Goal: Task Accomplishment & Management: Use online tool/utility

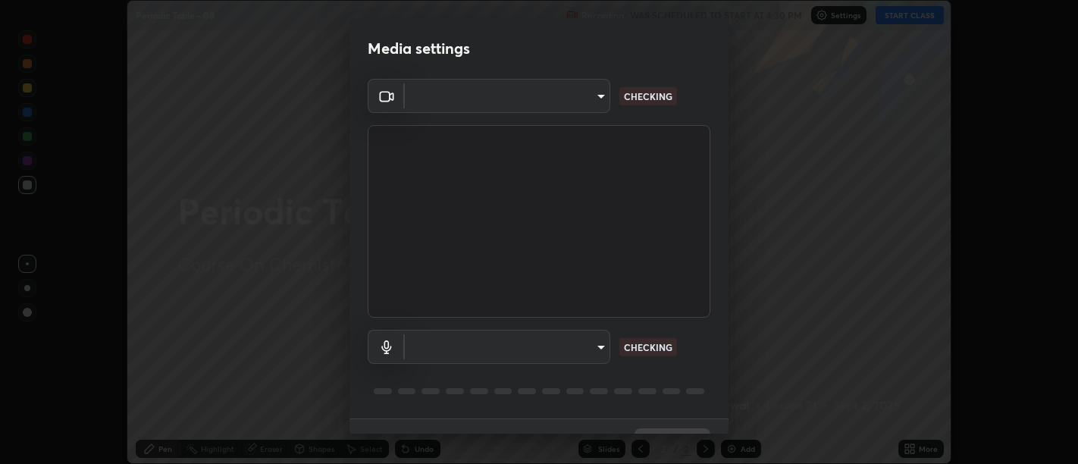
scroll to position [33, 0]
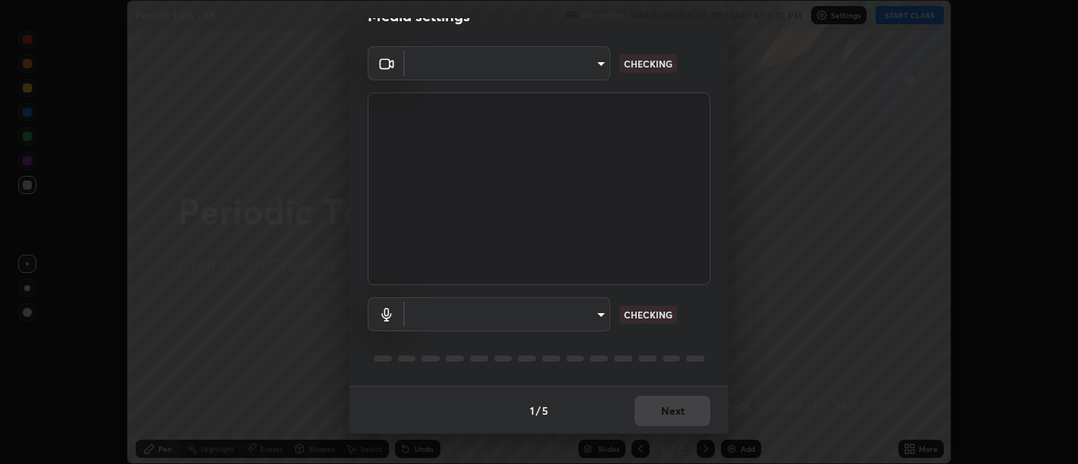
type input "d9b519daceb8a772394af6ea8e45353be5bbf62d8cb1cf3345c472de64055974"
type input "default"
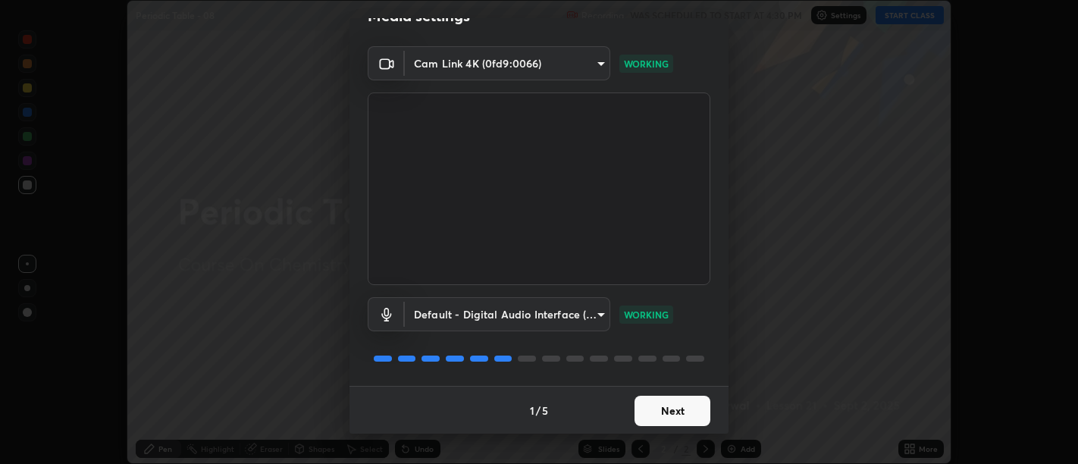
click at [672, 416] on button "Next" at bounding box center [672, 411] width 76 height 30
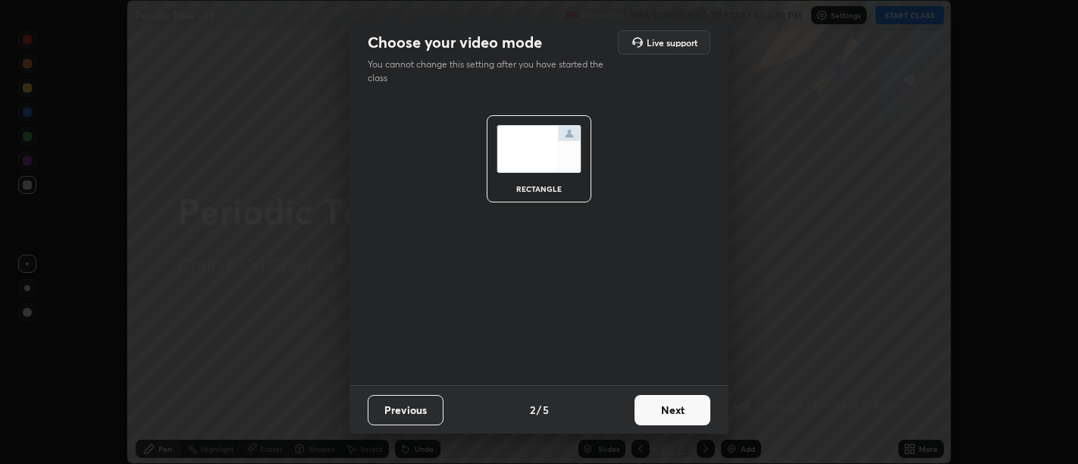
click at [684, 407] on button "Next" at bounding box center [672, 410] width 76 height 30
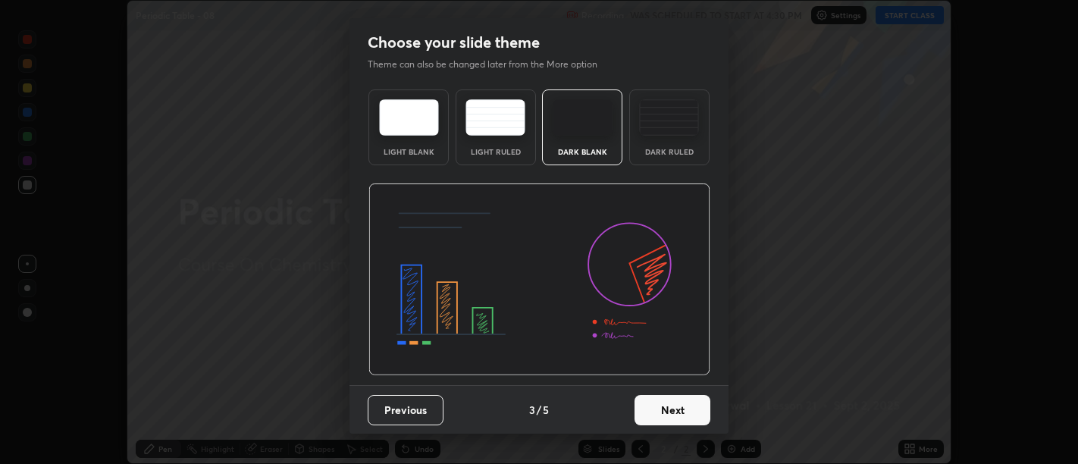
click at [682, 409] on button "Next" at bounding box center [672, 410] width 76 height 30
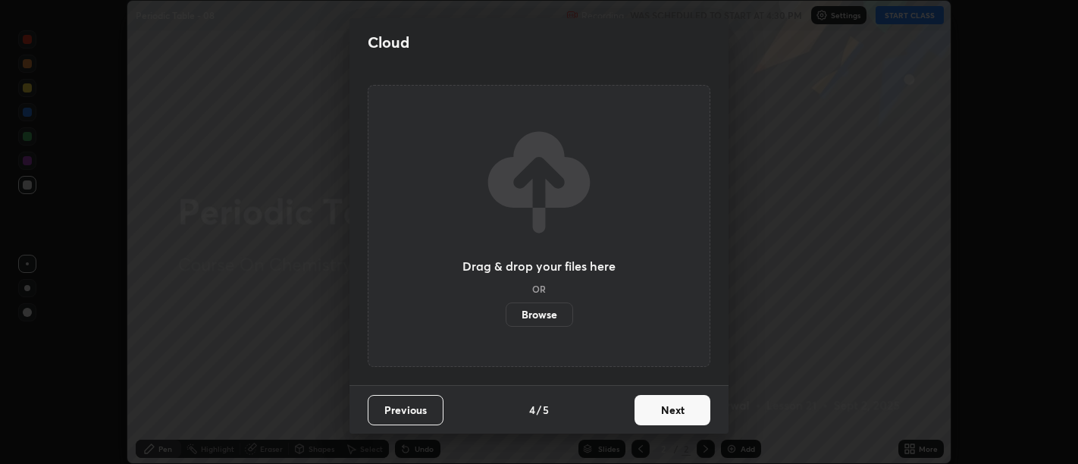
click at [684, 410] on button "Next" at bounding box center [672, 410] width 76 height 30
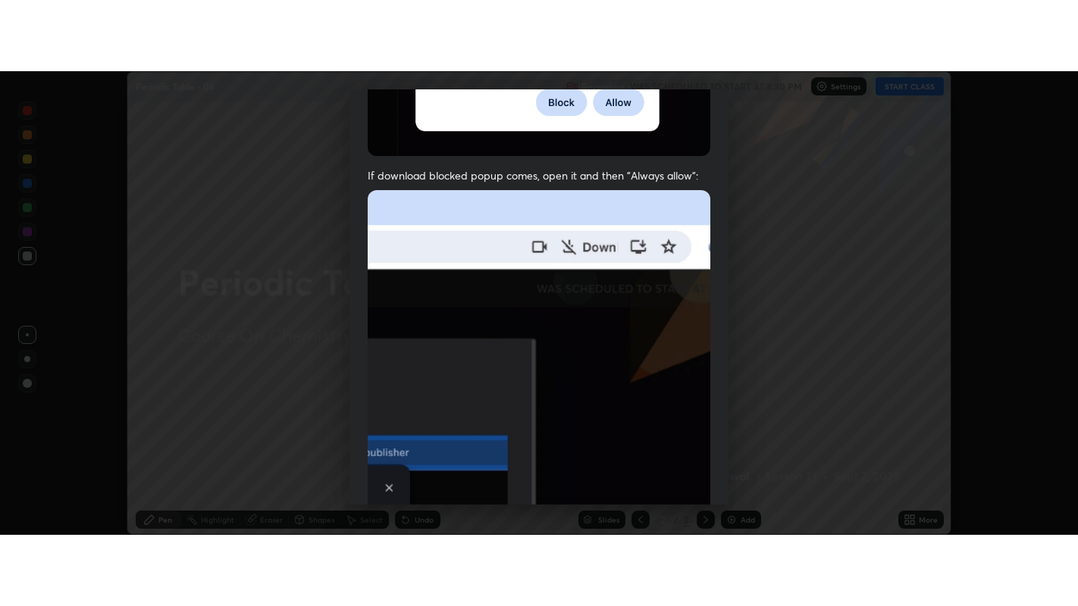
scroll to position [342, 0]
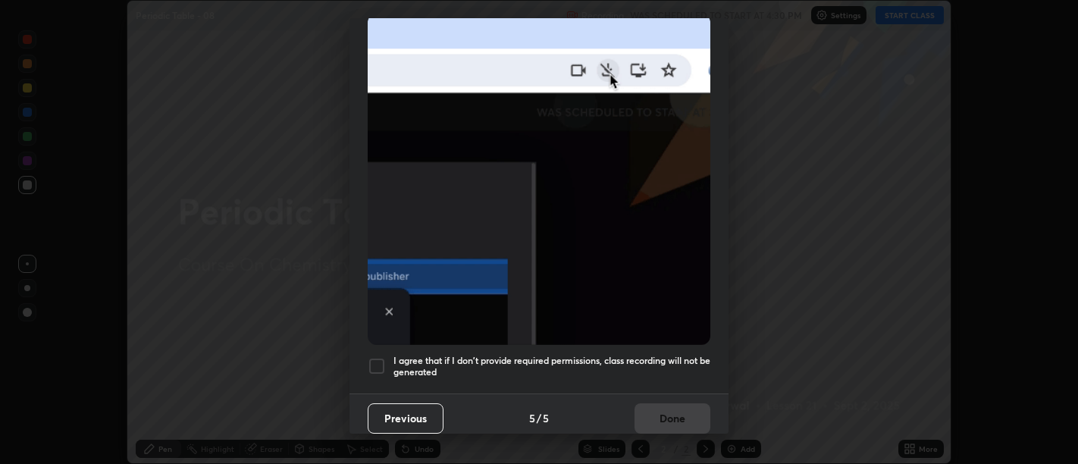
click at [659, 367] on h5 "I agree that if I don't provide required permissions, class recording will not …" at bounding box center [551, 366] width 317 height 23
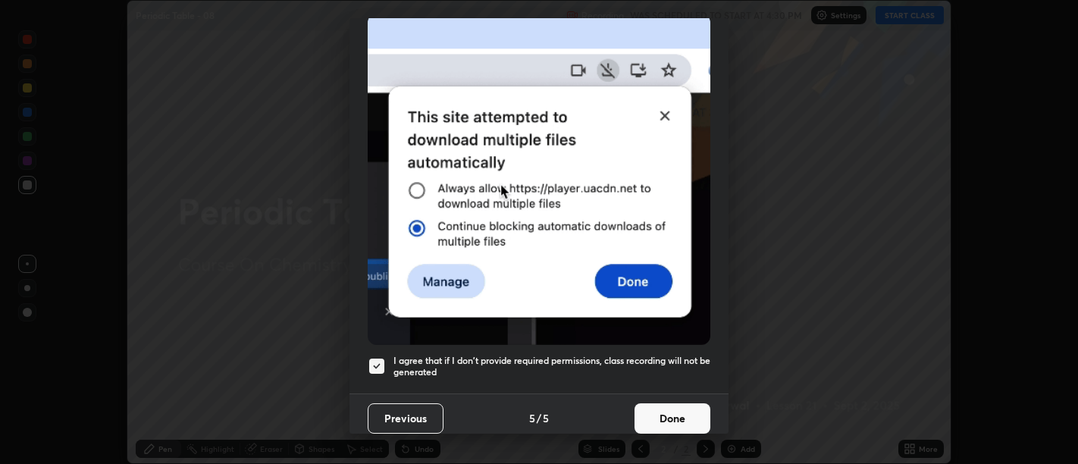
click at [668, 403] on button "Done" at bounding box center [672, 418] width 76 height 30
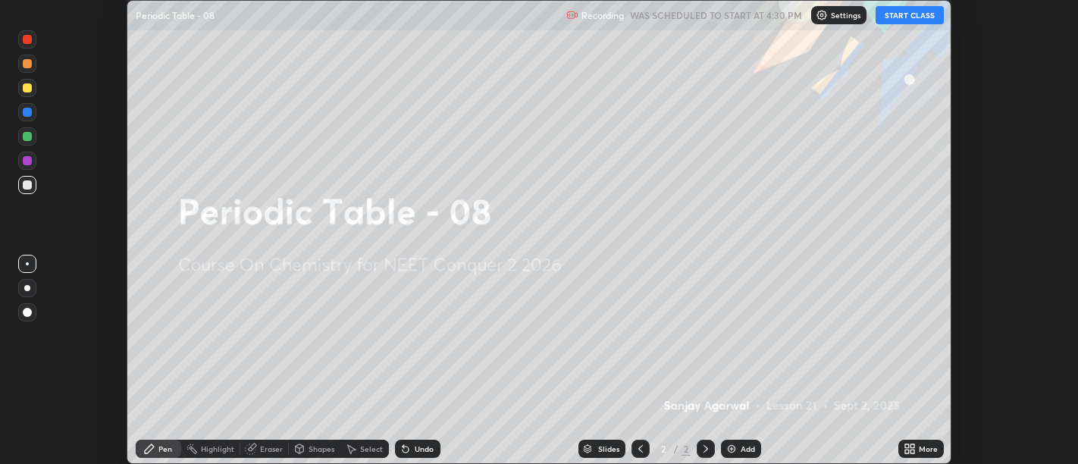
click at [909, 446] on icon at bounding box center [909, 449] width 12 height 12
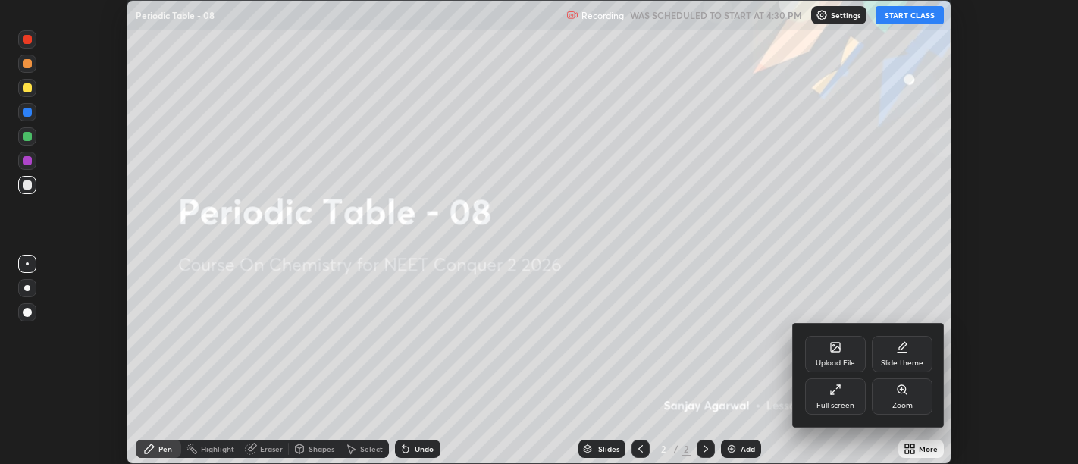
click at [834, 393] on icon at bounding box center [835, 390] width 12 height 12
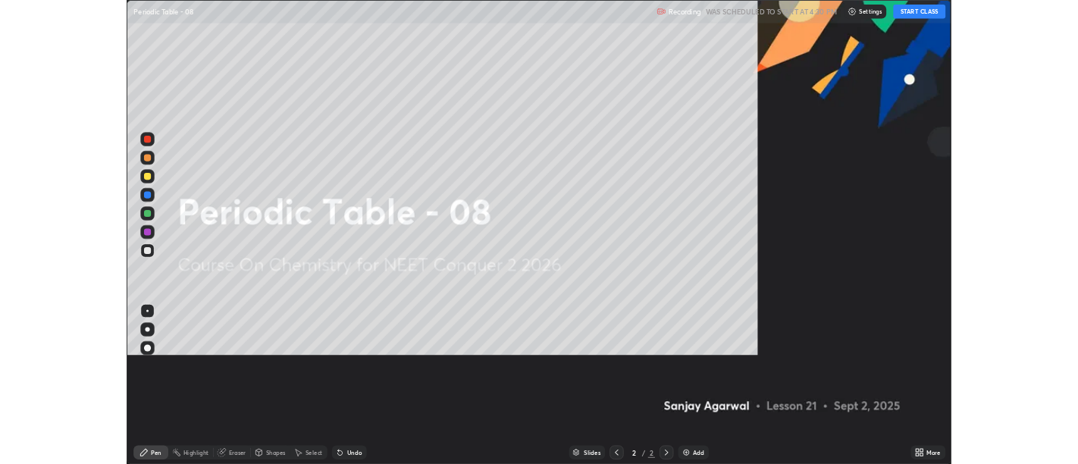
scroll to position [606, 1078]
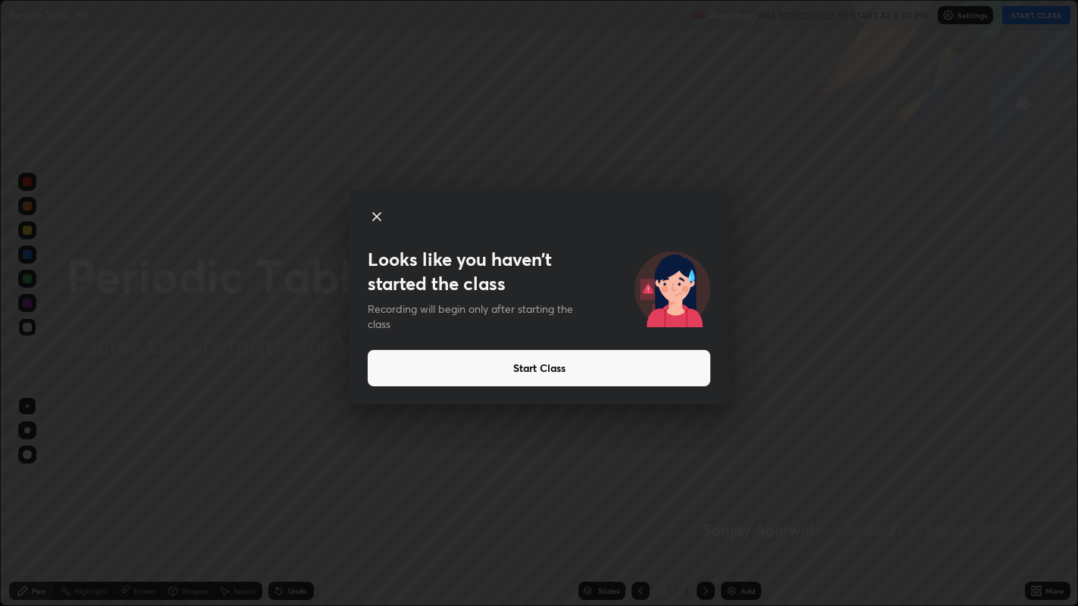
click at [541, 369] on button "Start Class" at bounding box center [539, 368] width 343 height 36
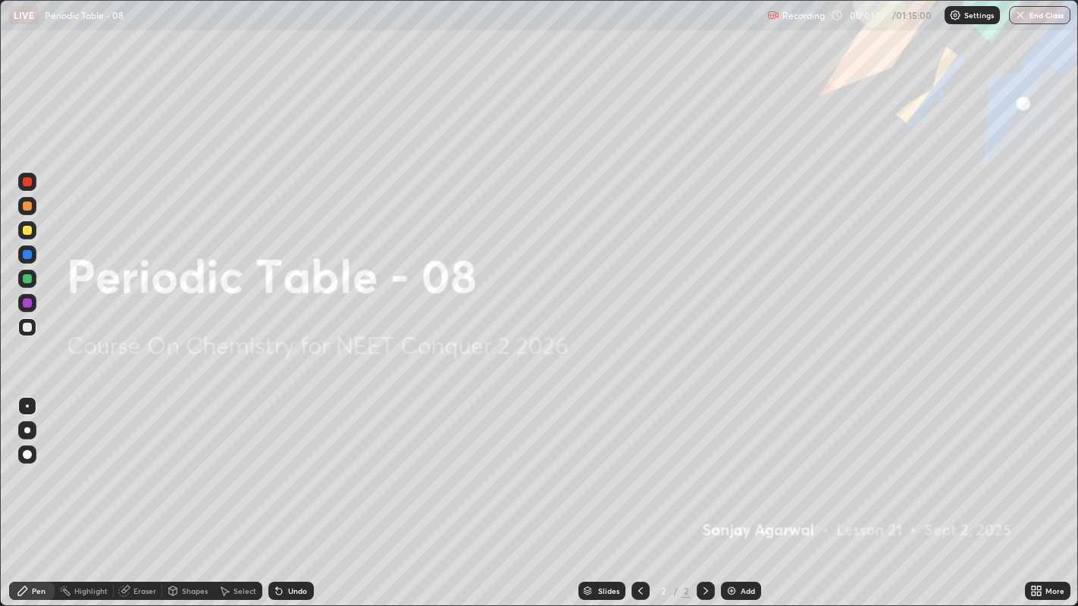
click at [725, 463] on div "Add" at bounding box center [741, 591] width 40 height 18
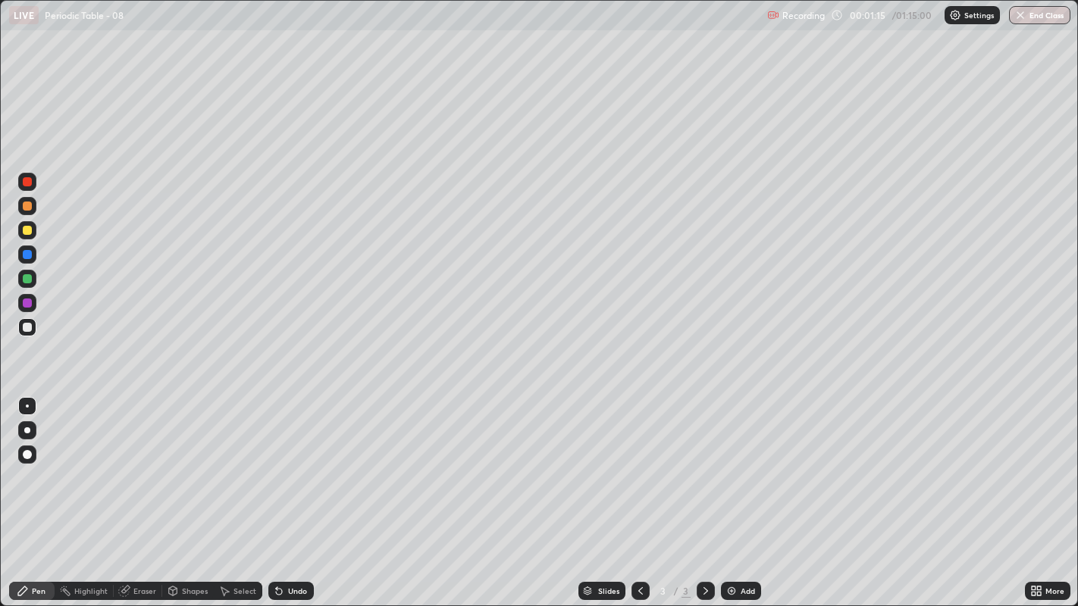
click at [27, 428] on div at bounding box center [27, 430] width 6 height 6
click at [27, 227] on div at bounding box center [27, 230] width 9 height 9
click at [28, 326] on div at bounding box center [27, 327] width 9 height 9
click at [27, 231] on div at bounding box center [27, 230] width 9 height 9
click at [29, 328] on div at bounding box center [27, 327] width 9 height 9
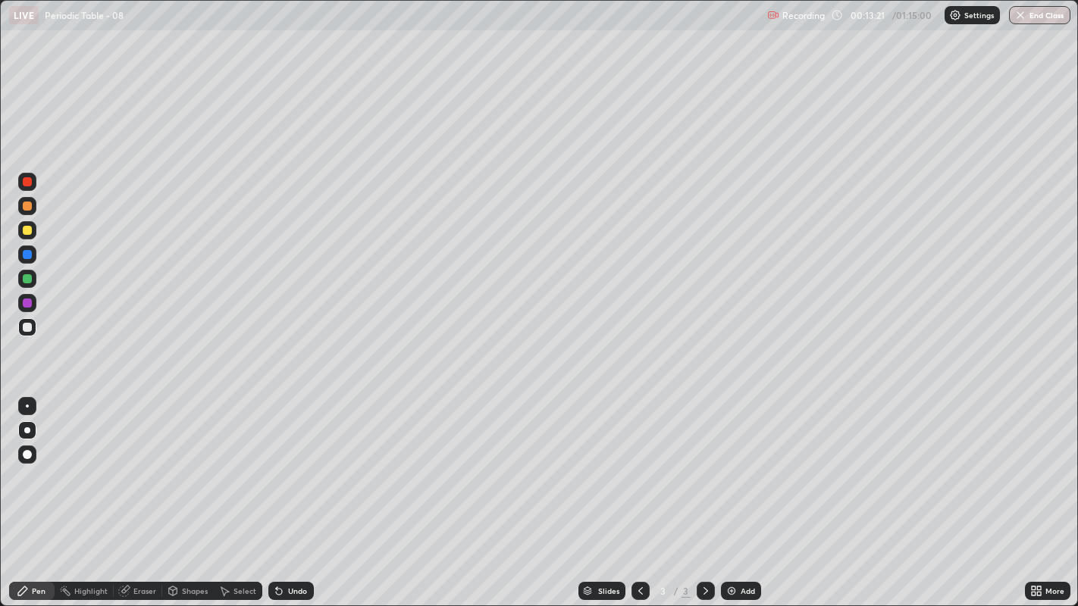
click at [26, 231] on div at bounding box center [27, 230] width 9 height 9
click at [729, 463] on img at bounding box center [731, 591] width 12 height 12
click at [28, 326] on div at bounding box center [27, 327] width 9 height 9
click at [23, 231] on div at bounding box center [27, 230] width 9 height 9
click at [296, 463] on div "Undo" at bounding box center [297, 591] width 19 height 8
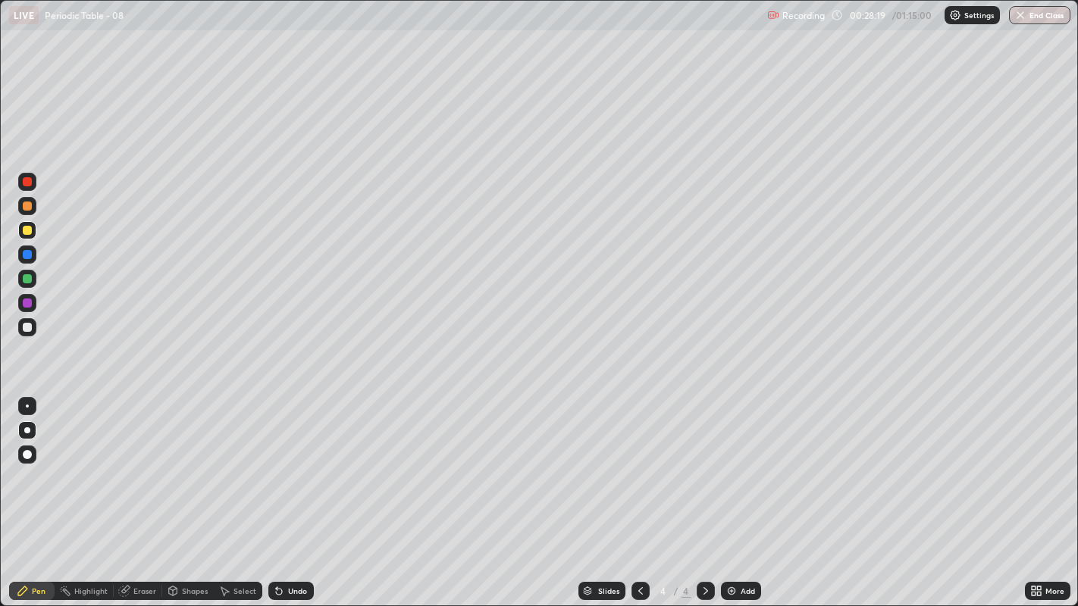
click at [34, 332] on div at bounding box center [27, 327] width 18 height 18
click at [29, 228] on div at bounding box center [27, 230] width 9 height 9
click at [27, 280] on div at bounding box center [27, 278] width 9 height 9
click at [293, 463] on div "Undo" at bounding box center [297, 591] width 19 height 8
click at [727, 463] on img at bounding box center [731, 591] width 12 height 12
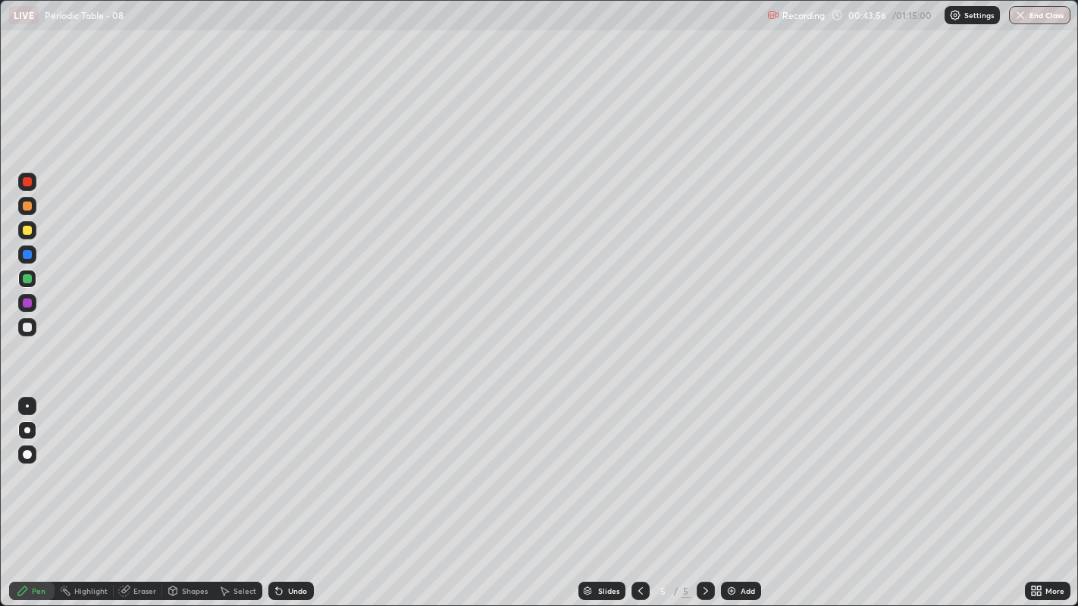
click at [28, 233] on div at bounding box center [27, 230] width 9 height 9
click at [293, 463] on div "Undo" at bounding box center [297, 591] width 19 height 8
click at [299, 463] on div "Undo" at bounding box center [290, 591] width 45 height 18
click at [303, 463] on div "Undo" at bounding box center [290, 591] width 45 height 18
click at [735, 463] on div "Add" at bounding box center [741, 591] width 40 height 18
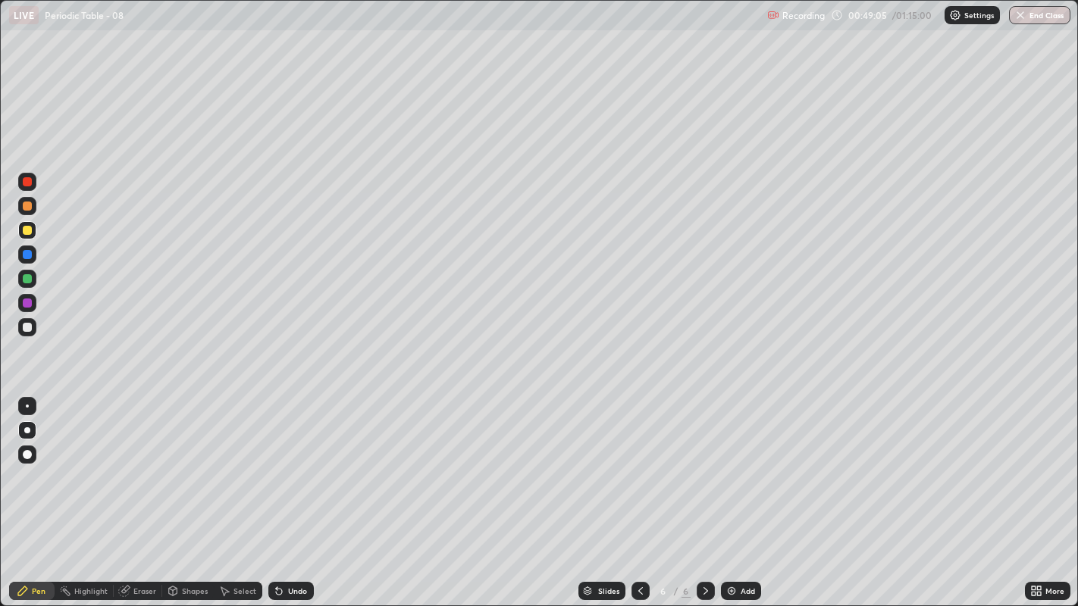
click at [299, 463] on div "Undo" at bounding box center [297, 591] width 19 height 8
click at [288, 463] on div "Undo" at bounding box center [297, 591] width 19 height 8
click at [284, 463] on div "Undo" at bounding box center [290, 591] width 45 height 18
click at [289, 463] on div "Undo" at bounding box center [297, 591] width 19 height 8
click at [143, 463] on div "Eraser" at bounding box center [144, 591] width 23 height 8
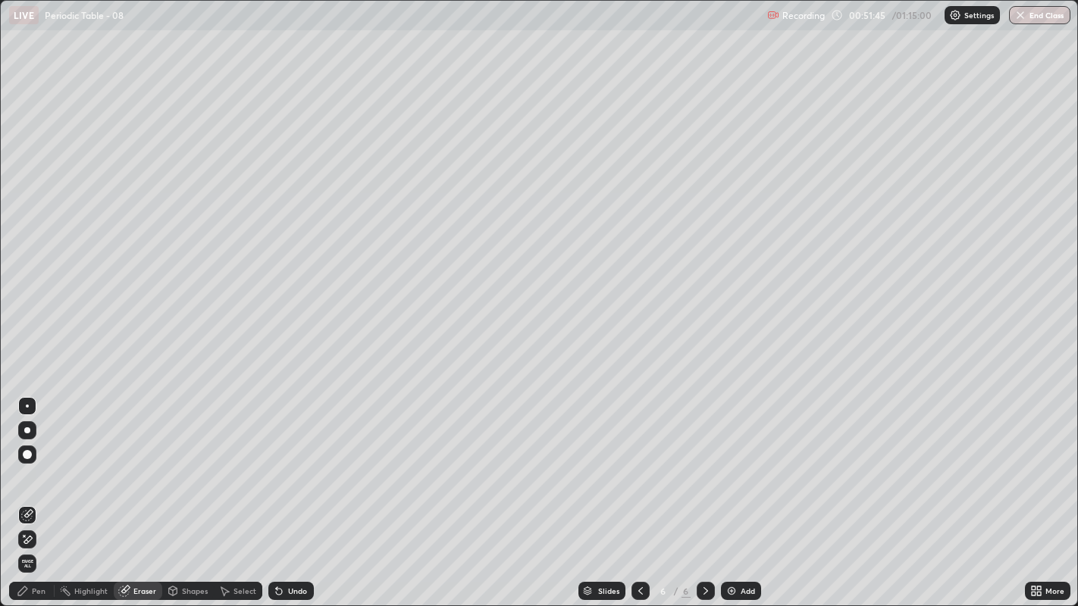
click at [45, 463] on div "Pen" at bounding box center [31, 591] width 45 height 18
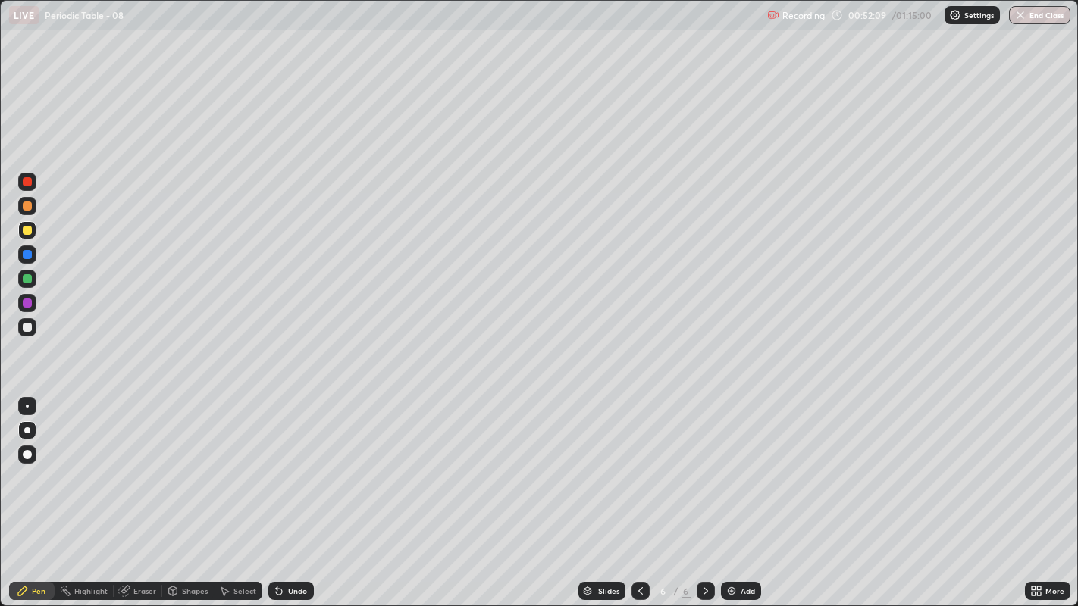
click at [27, 276] on div at bounding box center [27, 278] width 9 height 9
click at [146, 463] on div "Eraser" at bounding box center [144, 591] width 23 height 8
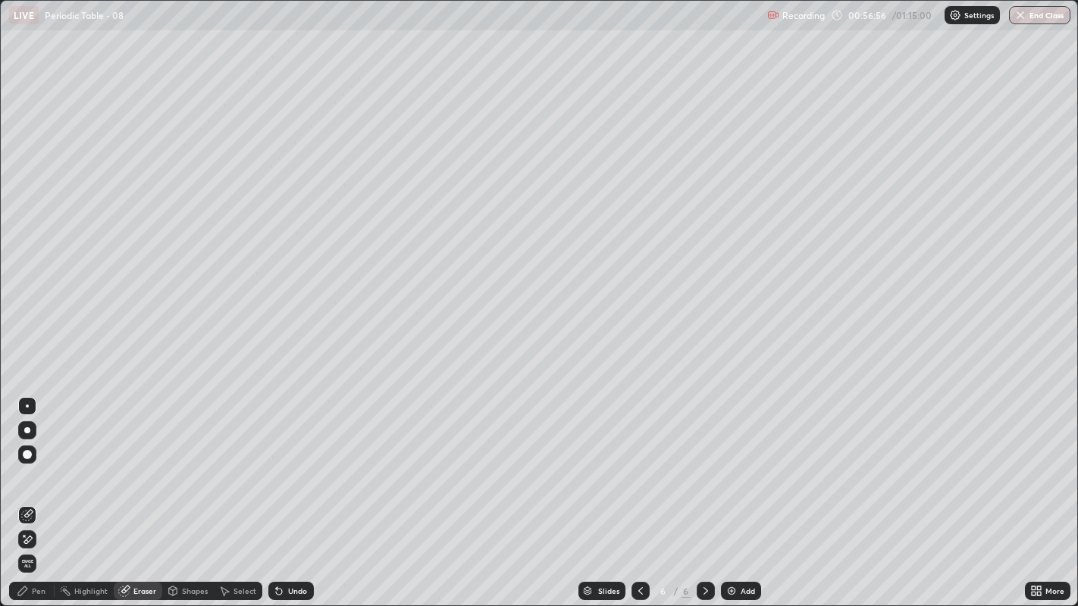
click at [31, 463] on div "Pen" at bounding box center [31, 591] width 45 height 18
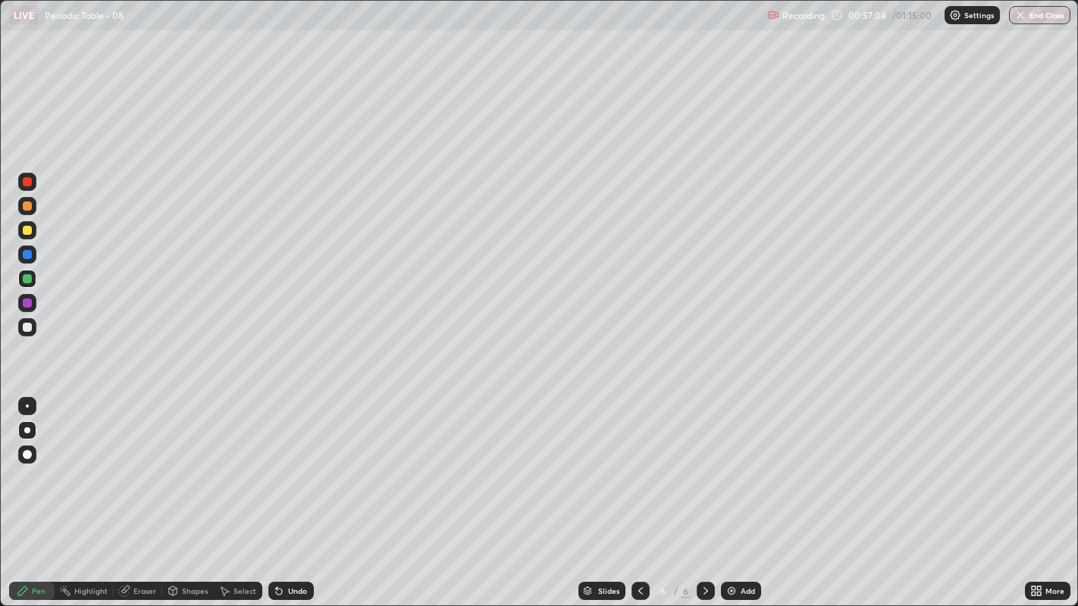
click at [289, 463] on div "Undo" at bounding box center [297, 591] width 19 height 8
click at [277, 463] on icon at bounding box center [279, 592] width 6 height 6
click at [1023, 17] on img "button" at bounding box center [1020, 15] width 12 height 12
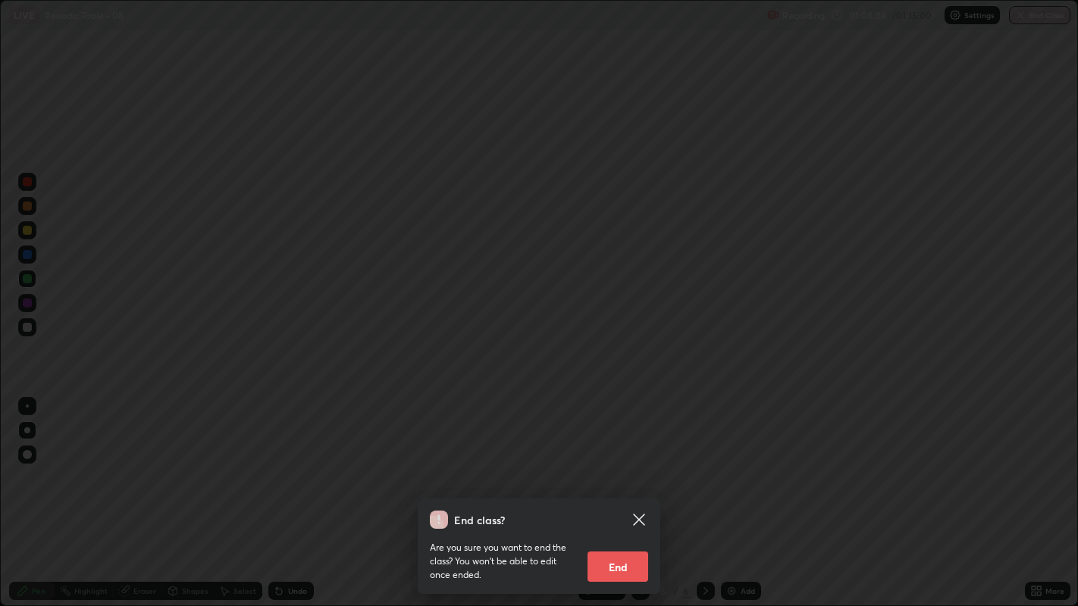
click at [630, 463] on button "End" at bounding box center [617, 567] width 61 height 30
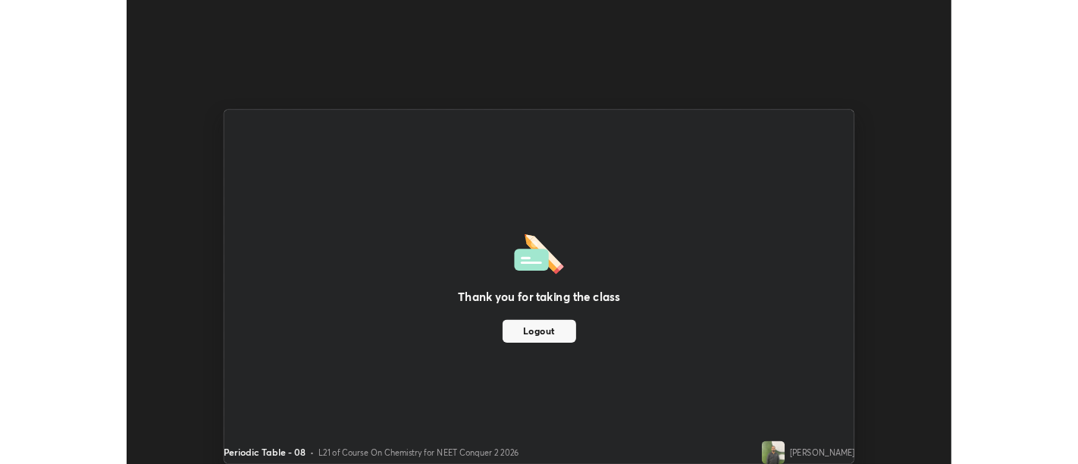
scroll to position [75326, 74712]
